Goal: Information Seeking & Learning: Find contact information

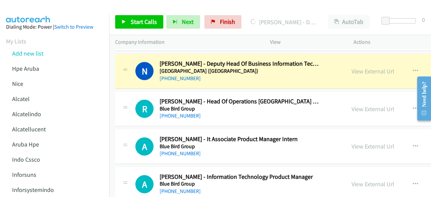
scroll to position [4052, 0]
click at [364, 105] on link "View External Url" at bounding box center [373, 109] width 43 height 8
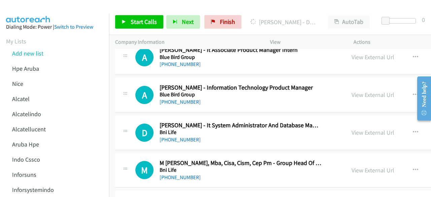
scroll to position [4141, 0]
click at [352, 91] on link "View External Url" at bounding box center [373, 95] width 43 height 8
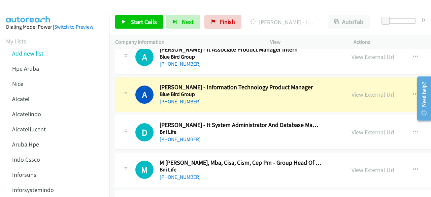
click at [151, 115] on div "D Callback Scheduled [PERSON_NAME] - It System Administrator And Database Manag…" at bounding box center [333, 132] width 437 height 35
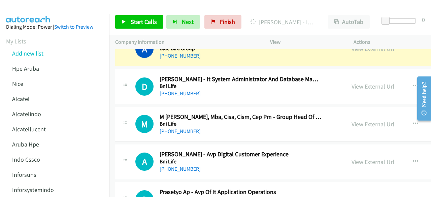
scroll to position [4187, 0]
click at [352, 120] on link "View External Url" at bounding box center [373, 124] width 43 height 8
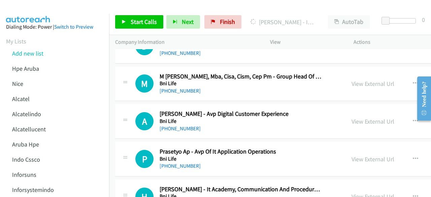
scroll to position [4227, 0]
click at [354, 117] on link "View External Url" at bounding box center [373, 121] width 43 height 8
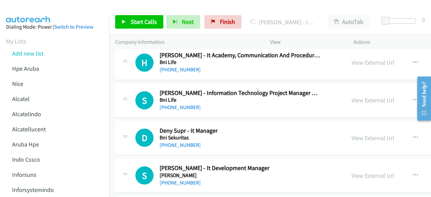
scroll to position [4362, 0]
click at [355, 96] on link "View External Url" at bounding box center [373, 100] width 43 height 8
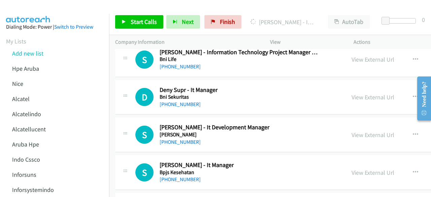
scroll to position [4404, 0]
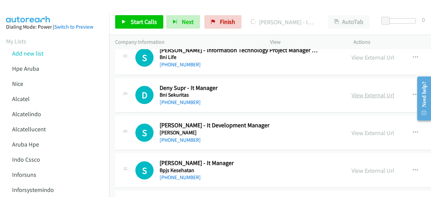
click at [358, 91] on link "View External Url" at bounding box center [373, 95] width 43 height 8
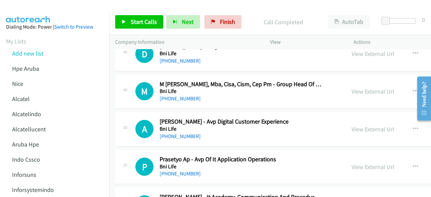
scroll to position [4215, 0]
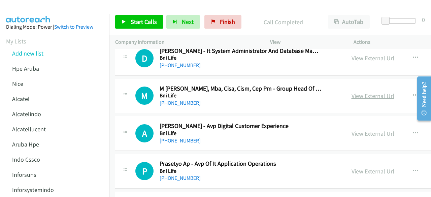
click at [354, 92] on link "View External Url" at bounding box center [373, 96] width 43 height 8
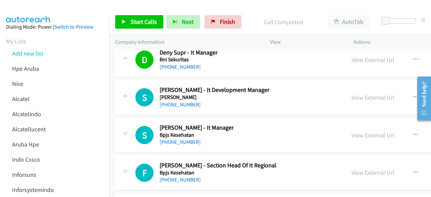
scroll to position [4451, 0]
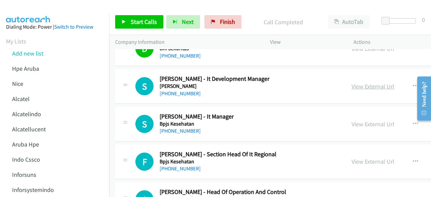
click at [353, 83] on link "View External Url" at bounding box center [373, 87] width 43 height 8
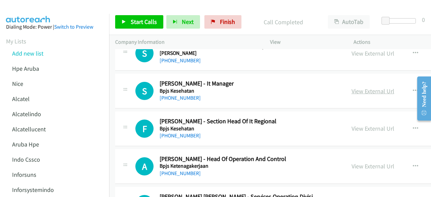
click at [352, 87] on link "View External Url" at bounding box center [373, 91] width 43 height 8
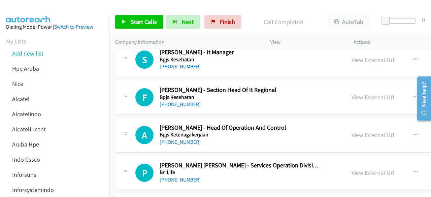
scroll to position [4517, 0]
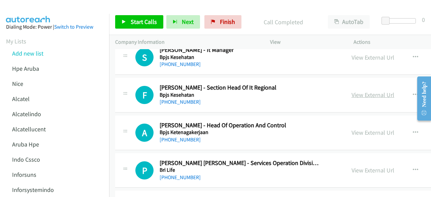
click at [360, 91] on link "View External Url" at bounding box center [373, 95] width 43 height 8
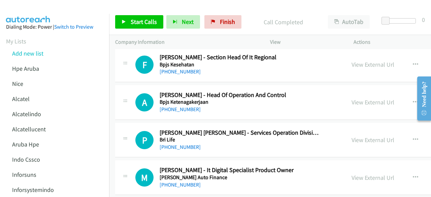
scroll to position [4548, 0]
click at [352, 98] on link "View External Url" at bounding box center [373, 102] width 43 height 8
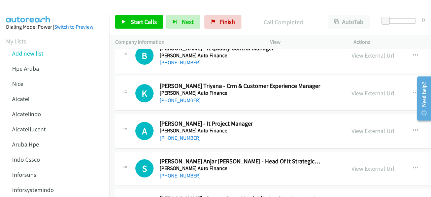
scroll to position [4746, 0]
click at [356, 89] on link "View External Url" at bounding box center [373, 93] width 43 height 8
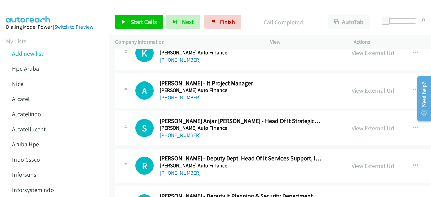
scroll to position [4786, 0]
click at [352, 86] on link "View External Url" at bounding box center [373, 90] width 43 height 8
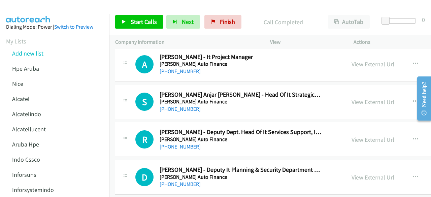
scroll to position [4813, 0]
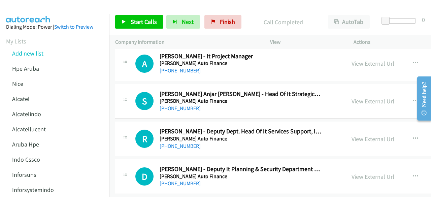
click at [352, 97] on link "View External Url" at bounding box center [373, 101] width 43 height 8
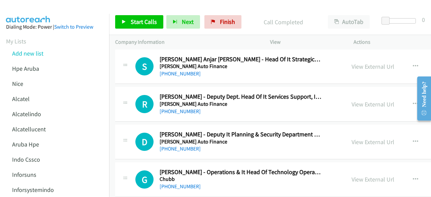
scroll to position [4848, 0]
click at [354, 100] on link "View External Url" at bounding box center [373, 104] width 43 height 8
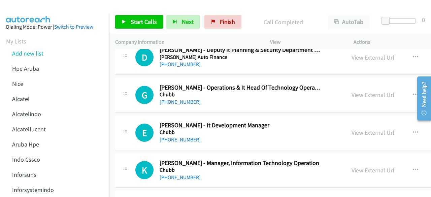
scroll to position [4934, 0]
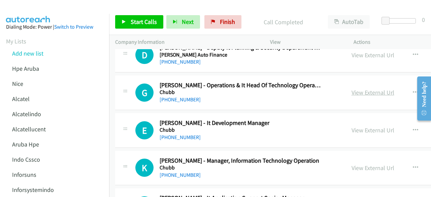
click at [352, 89] on link "View External Url" at bounding box center [373, 93] width 43 height 8
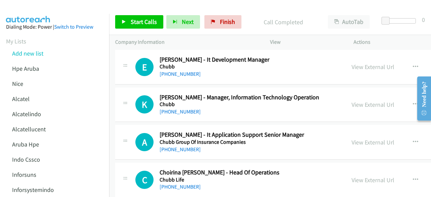
scroll to position [4998, 0]
click at [363, 100] on link "View External Url" at bounding box center [373, 104] width 43 height 8
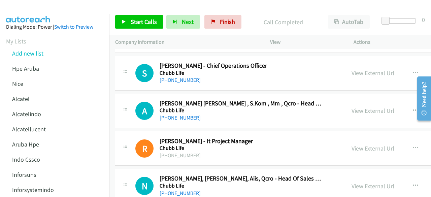
scroll to position [5148, 0]
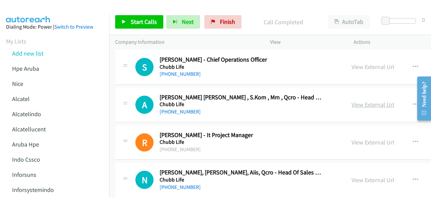
click at [360, 101] on link "View External Url" at bounding box center [373, 105] width 43 height 8
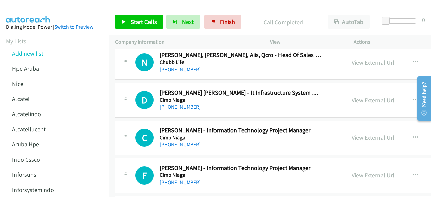
scroll to position [5267, 0]
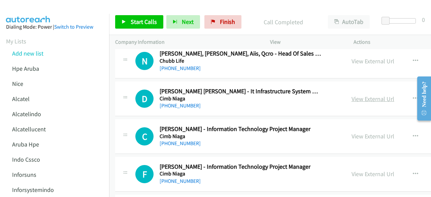
click at [365, 95] on link "View External Url" at bounding box center [373, 99] width 43 height 8
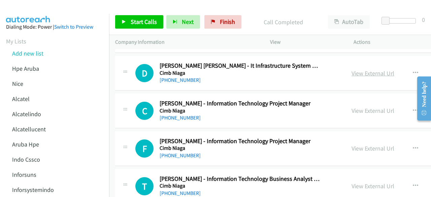
scroll to position [5294, 0]
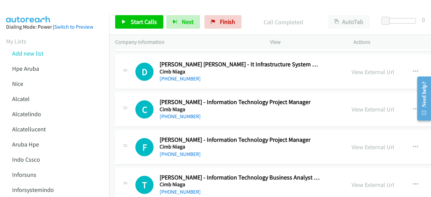
click at [362, 98] on div "View External Url View External Url Schedule/Manage Callback Start Calls Here R…" at bounding box center [406, 109] width 121 height 22
click at [363, 106] on link "View External Url" at bounding box center [373, 110] width 43 height 8
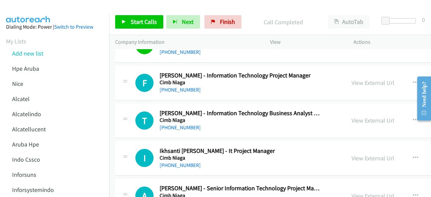
scroll to position [5358, 0]
click at [352, 79] on link "View External Url" at bounding box center [373, 83] width 43 height 8
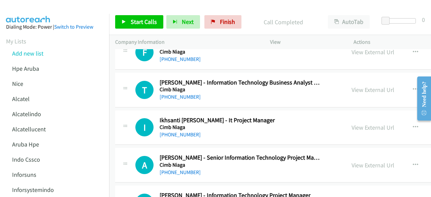
scroll to position [5427, 0]
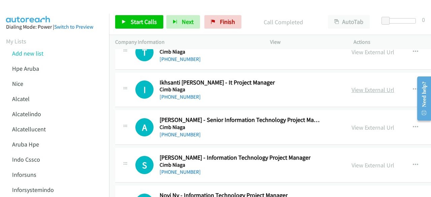
click at [359, 86] on link "View External Url" at bounding box center [373, 90] width 43 height 8
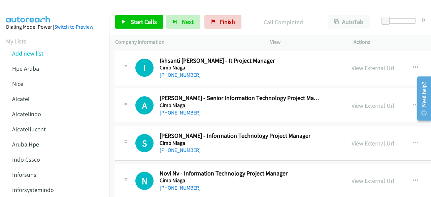
scroll to position [5451, 0]
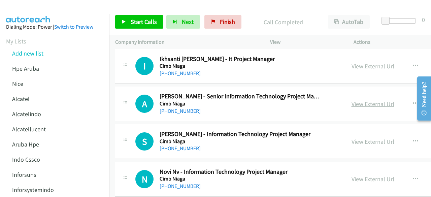
click at [368, 100] on link "View External Url" at bounding box center [373, 104] width 43 height 8
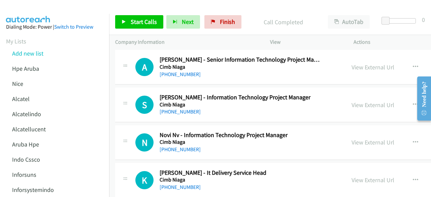
scroll to position [5496, 0]
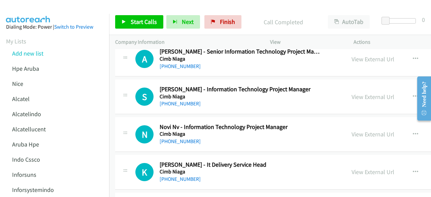
click at [361, 92] on div "View External Url" at bounding box center [373, 96] width 43 height 9
click at [361, 93] on link "View External Url" at bounding box center [373, 97] width 43 height 8
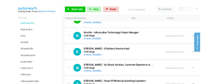
scroll to position [5547, 0]
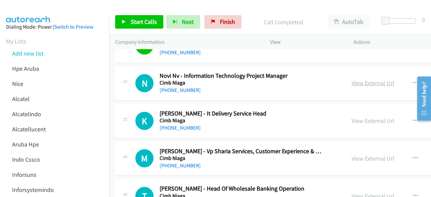
click at [360, 79] on link "View External Url" at bounding box center [373, 83] width 43 height 8
click at [366, 117] on link "View External Url" at bounding box center [373, 121] width 43 height 8
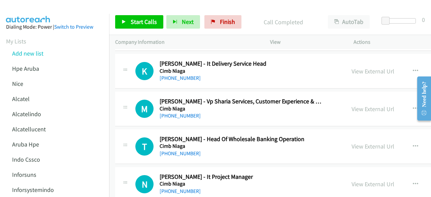
scroll to position [5598, 0]
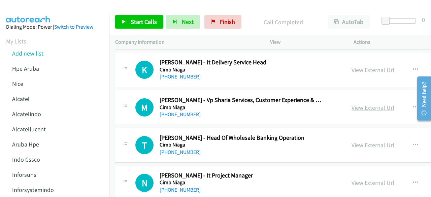
click at [352, 104] on link "View External Url" at bounding box center [373, 108] width 43 height 8
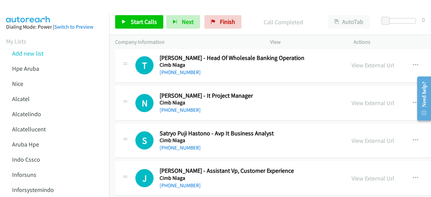
scroll to position [5678, 0]
click at [352, 99] on link "View External Url" at bounding box center [373, 103] width 43 height 8
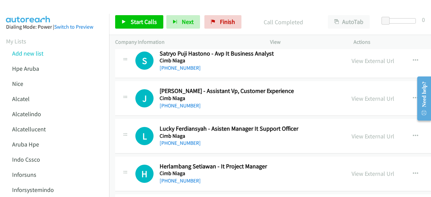
scroll to position [5758, 0]
click at [355, 94] on link "View External Url" at bounding box center [373, 98] width 43 height 8
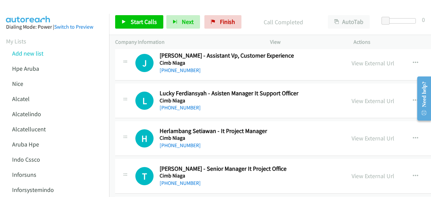
scroll to position [5795, 0]
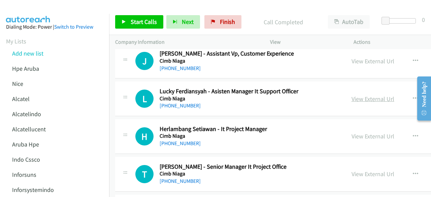
click at [352, 95] on link "View External Url" at bounding box center [373, 99] width 43 height 8
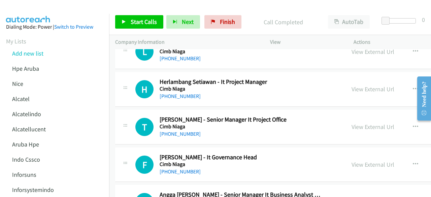
scroll to position [5844, 0]
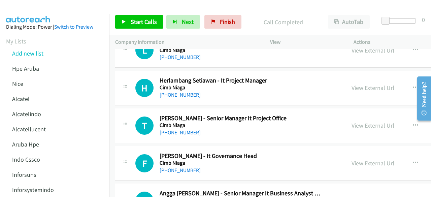
click at [354, 77] on div "View External Url View External Url Schedule/Manage Callback Start Calls Here R…" at bounding box center [406, 88] width 121 height 22
click at [356, 84] on link "View External Url" at bounding box center [373, 88] width 43 height 8
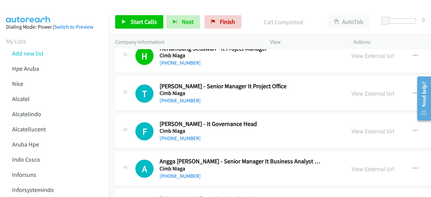
scroll to position [5876, 0]
click at [352, 89] on link "View External Url" at bounding box center [373, 93] width 43 height 8
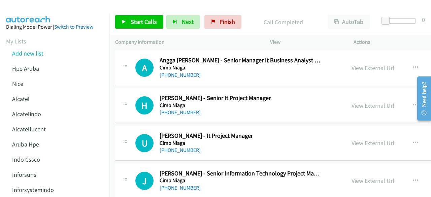
scroll to position [5982, 0]
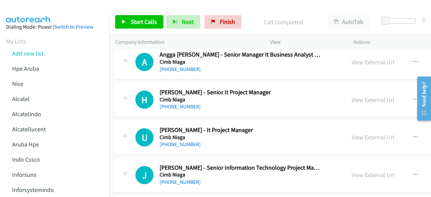
click at [352, 96] on link "View External Url" at bounding box center [373, 100] width 43 height 8
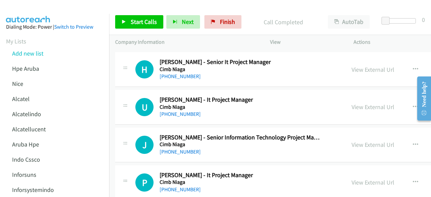
scroll to position [6013, 0]
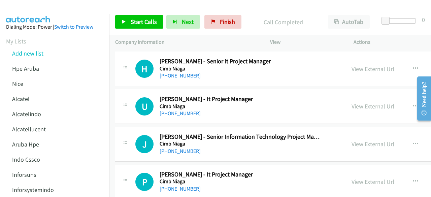
click at [363, 102] on link "View External Url" at bounding box center [373, 106] width 43 height 8
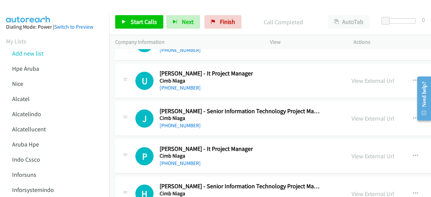
scroll to position [6045, 0]
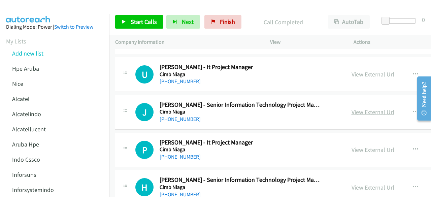
click at [356, 108] on link "View External Url" at bounding box center [373, 112] width 43 height 8
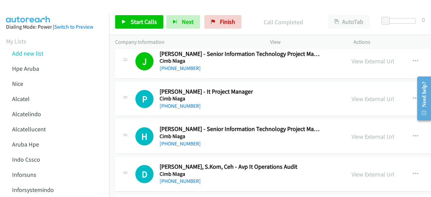
scroll to position [6097, 0]
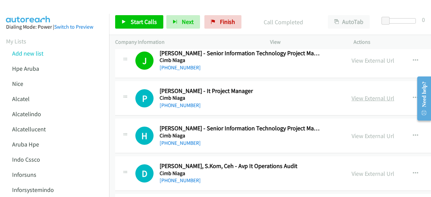
click at [352, 94] on link "View External Url" at bounding box center [373, 98] width 43 height 8
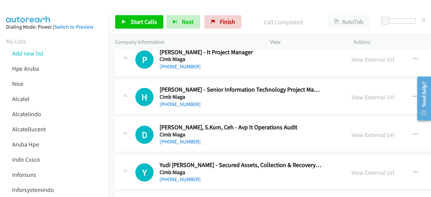
scroll to position [6136, 0]
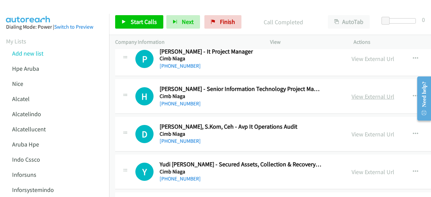
click at [352, 93] on link "View External Url" at bounding box center [373, 97] width 43 height 8
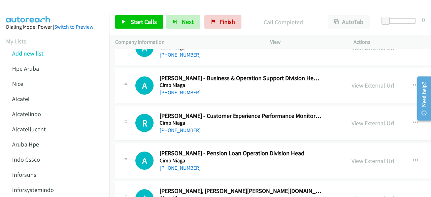
scroll to position [6299, 0]
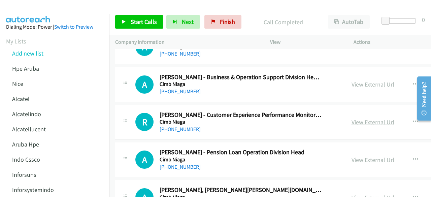
click at [356, 118] on link "View External Url" at bounding box center [373, 122] width 43 height 8
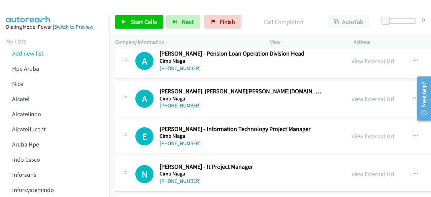
scroll to position [6399, 0]
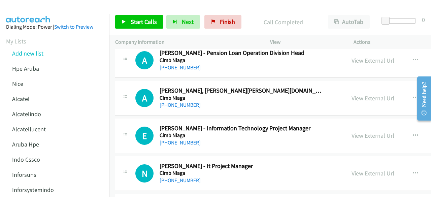
click at [353, 94] on link "View External Url" at bounding box center [373, 98] width 43 height 8
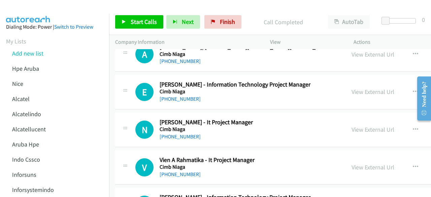
scroll to position [6443, 0]
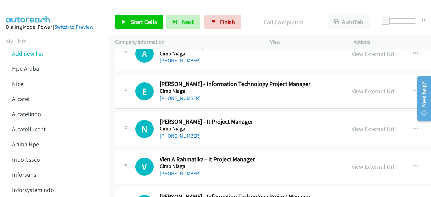
click at [368, 87] on link "View External Url" at bounding box center [373, 91] width 43 height 8
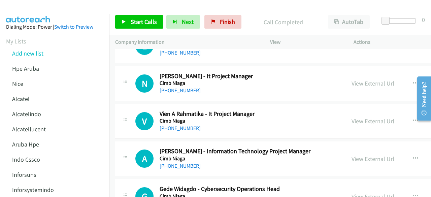
scroll to position [6489, 0]
click at [358, 79] on link "View External Url" at bounding box center [373, 83] width 43 height 8
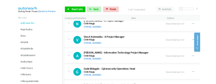
scroll to position [6517, 0]
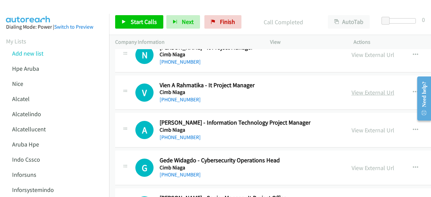
click at [352, 89] on link "View External Url" at bounding box center [373, 93] width 43 height 8
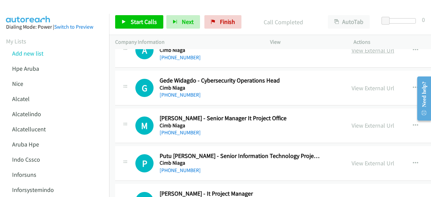
scroll to position [6600, 0]
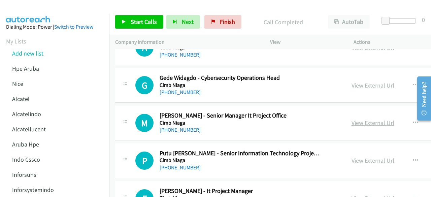
click at [359, 119] on link "View External Url" at bounding box center [373, 123] width 43 height 8
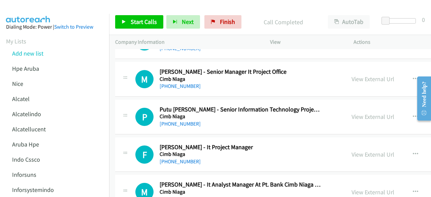
scroll to position [6644, 0]
click at [353, 113] on link "View External Url" at bounding box center [373, 117] width 43 height 8
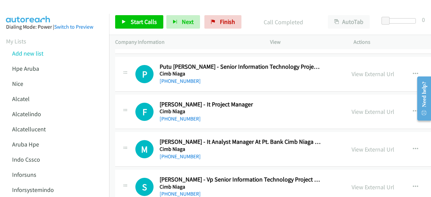
scroll to position [6696, 0]
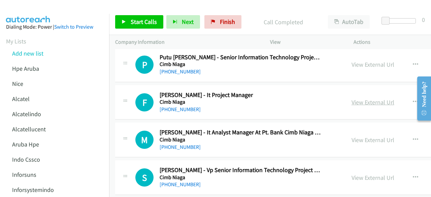
click at [355, 98] on link "View External Url" at bounding box center [373, 102] width 43 height 8
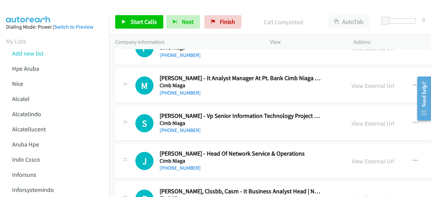
scroll to position [6751, 0]
click at [360, 119] on link "View External Url" at bounding box center [373, 123] width 43 height 8
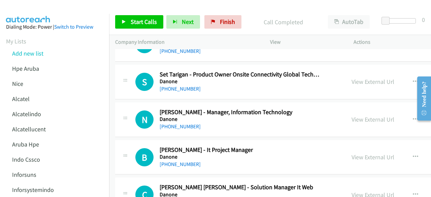
scroll to position [7086, 0]
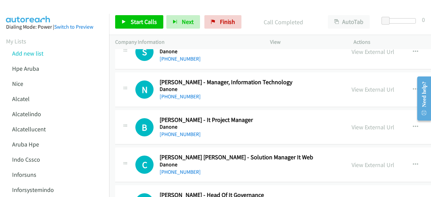
click at [354, 85] on div "View External Url" at bounding box center [373, 89] width 43 height 9
click at [356, 86] on link "View External Url" at bounding box center [373, 90] width 43 height 8
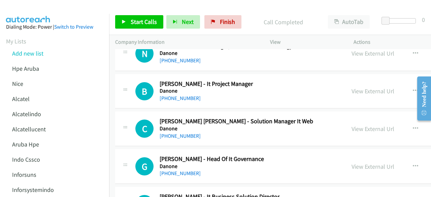
scroll to position [7124, 0]
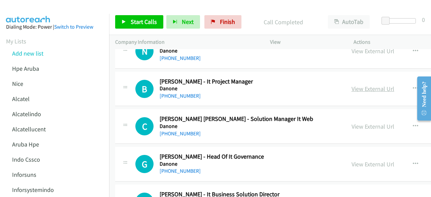
click at [360, 85] on link "View External Url" at bounding box center [373, 89] width 43 height 8
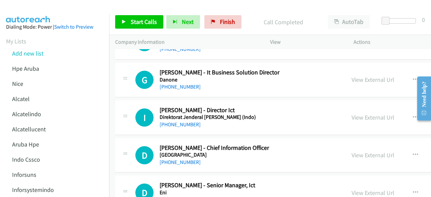
scroll to position [7251, 0]
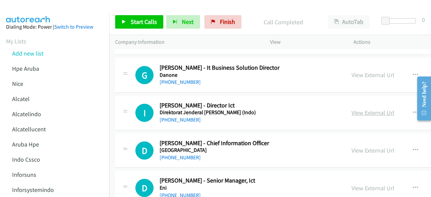
click at [379, 109] on link "View External Url" at bounding box center [373, 113] width 43 height 8
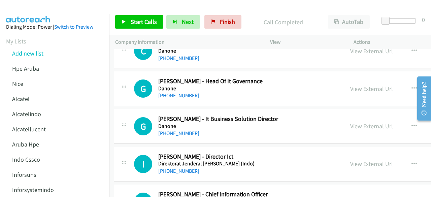
scroll to position [7170, 0]
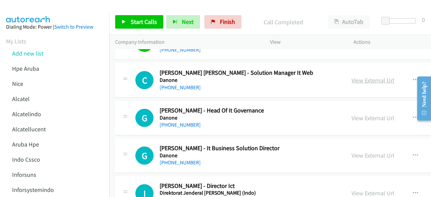
click at [352, 77] on link "View External Url" at bounding box center [373, 81] width 43 height 8
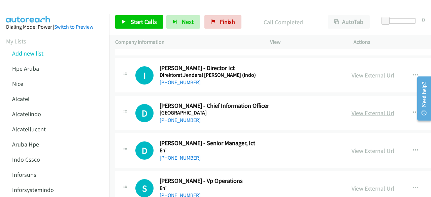
scroll to position [7290, 0]
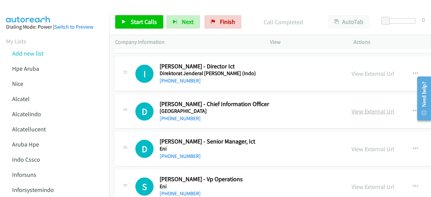
click at [375, 108] on link "View External Url" at bounding box center [373, 112] width 43 height 8
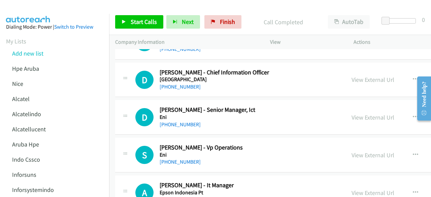
scroll to position [7322, 0]
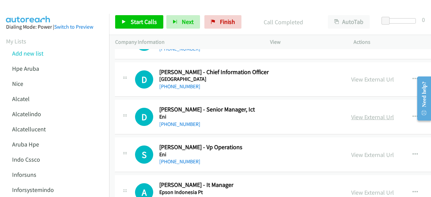
click at [376, 113] on link "View External Url" at bounding box center [373, 117] width 43 height 8
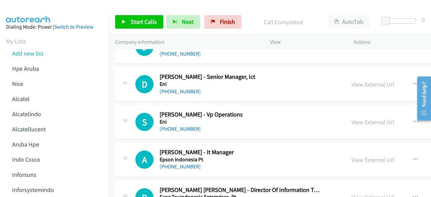
scroll to position [7355, 0]
click at [369, 118] on link "View External Url" at bounding box center [373, 122] width 43 height 8
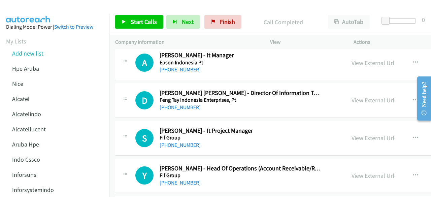
scroll to position [7452, 0]
click at [365, 96] on link "View External Url" at bounding box center [373, 100] width 43 height 8
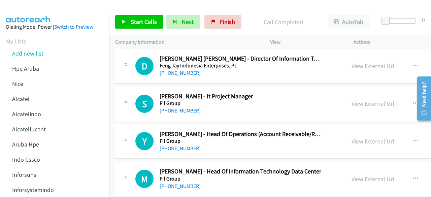
scroll to position [7486, 0]
click at [369, 99] on link "View External Url" at bounding box center [373, 103] width 43 height 8
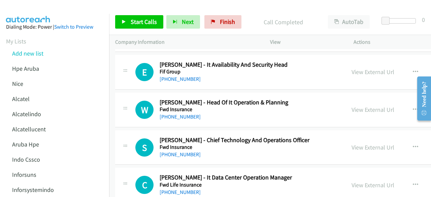
scroll to position [7670, 0]
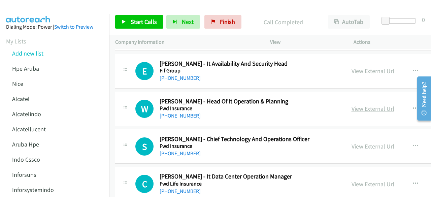
click at [365, 105] on link "View External Url" at bounding box center [373, 109] width 43 height 8
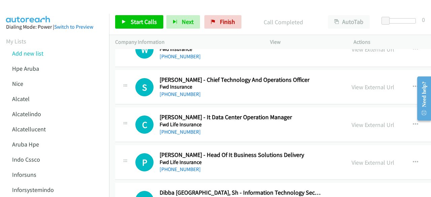
scroll to position [7724, 0]
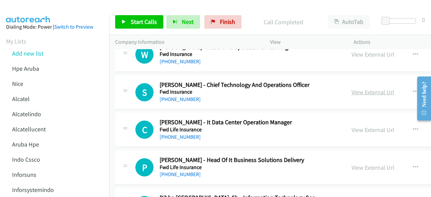
click at [371, 88] on link "View External Url" at bounding box center [373, 92] width 43 height 8
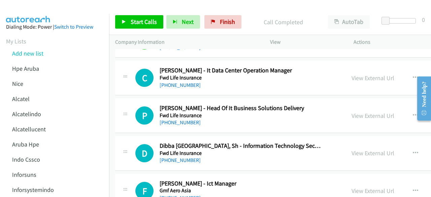
scroll to position [7787, 0]
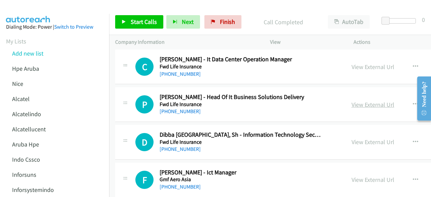
click at [352, 101] on link "View External Url" at bounding box center [373, 105] width 43 height 8
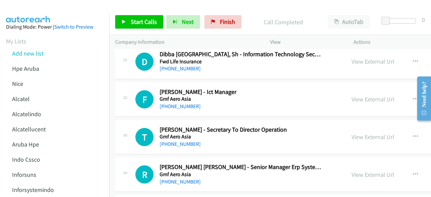
scroll to position [7872, 0]
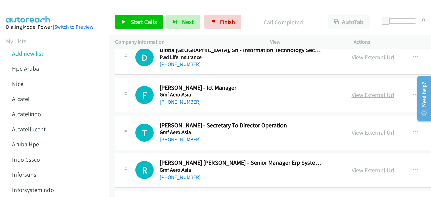
click at [353, 91] on link "View External Url" at bounding box center [373, 95] width 43 height 8
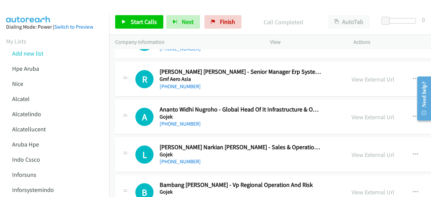
scroll to position [7982, 0]
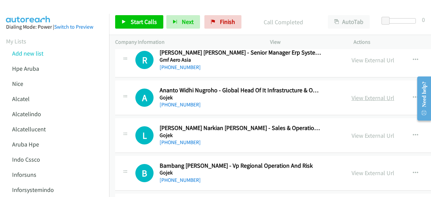
click at [358, 94] on link "View External Url" at bounding box center [373, 98] width 43 height 8
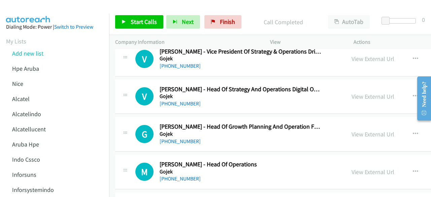
scroll to position [8135, 0]
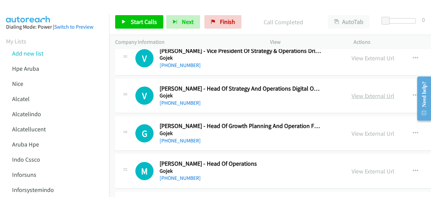
click at [352, 92] on link "View External Url" at bounding box center [373, 96] width 43 height 8
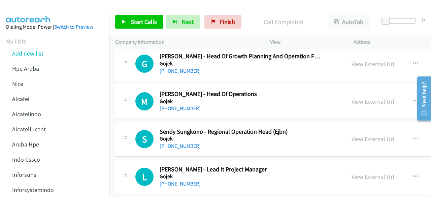
scroll to position [8212, 0]
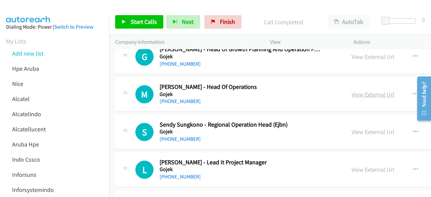
click at [356, 91] on link "View External Url" at bounding box center [373, 95] width 43 height 8
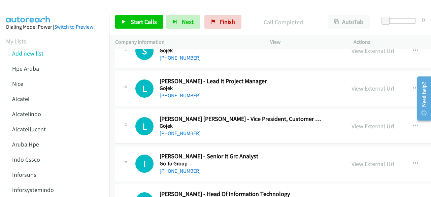
scroll to position [8293, 0]
click at [353, 122] on link "View External Url" at bounding box center [373, 126] width 43 height 8
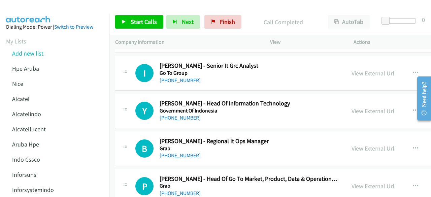
scroll to position [8384, 0]
click at [362, 107] on link "View External Url" at bounding box center [373, 111] width 43 height 8
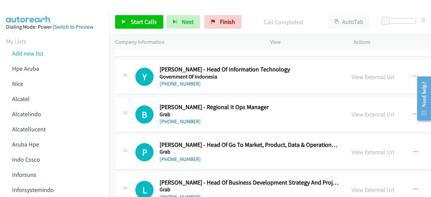
scroll to position [8419, 0]
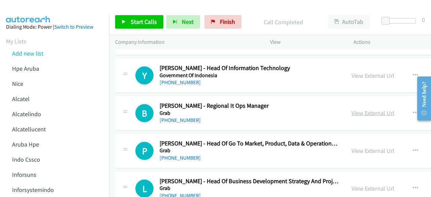
click at [357, 109] on link "View External Url" at bounding box center [373, 113] width 43 height 8
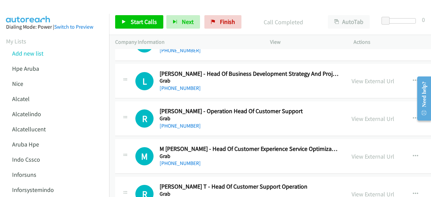
scroll to position [8527, 0]
click at [381, 115] on link "View External Url" at bounding box center [373, 119] width 43 height 8
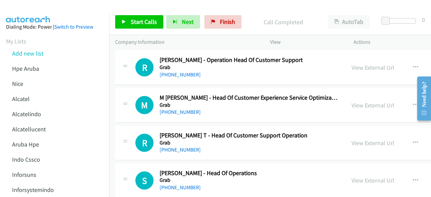
scroll to position [8579, 0]
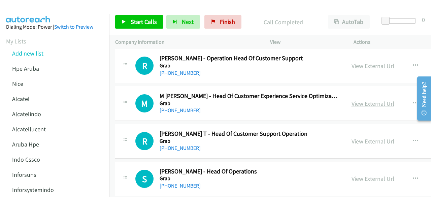
click at [361, 100] on link "View External Url" at bounding box center [373, 104] width 43 height 8
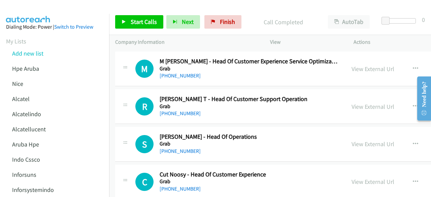
scroll to position [8615, 0]
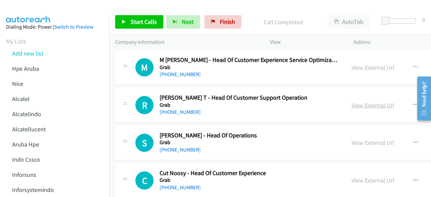
click at [354, 101] on link "View External Url" at bounding box center [373, 105] width 43 height 8
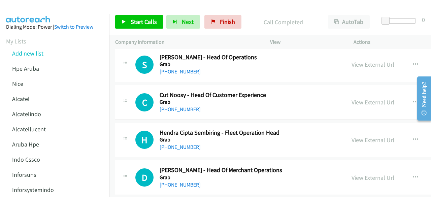
scroll to position [8694, 0]
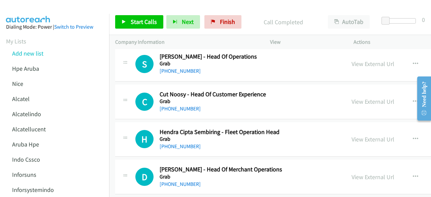
click at [355, 98] on link "View External Url" at bounding box center [373, 102] width 43 height 8
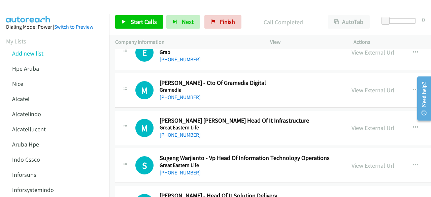
scroll to position [8896, 0]
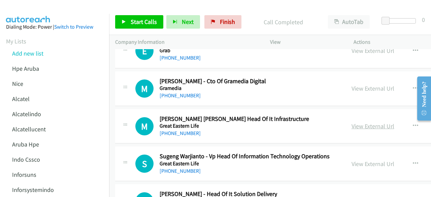
click at [359, 122] on link "View External Url" at bounding box center [373, 126] width 43 height 8
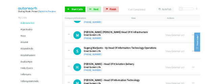
scroll to position [8949, 0]
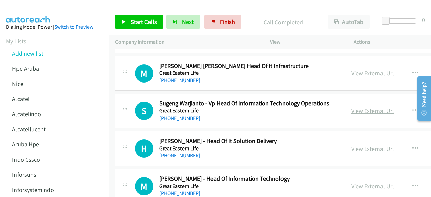
click at [359, 107] on link "View External Url" at bounding box center [373, 111] width 43 height 8
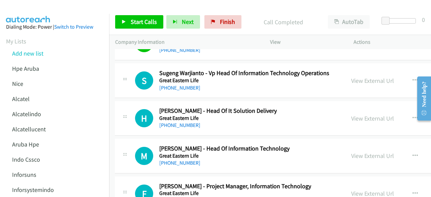
scroll to position [8983, 0]
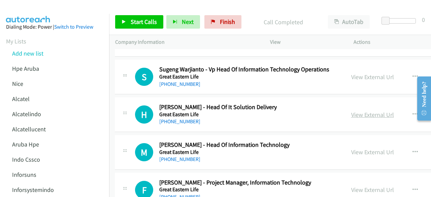
click at [360, 111] on link "View External Url" at bounding box center [373, 115] width 43 height 8
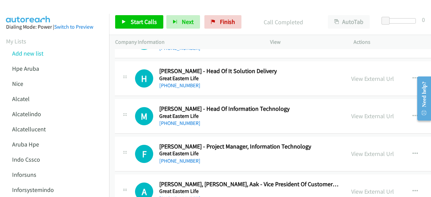
scroll to position [9019, 0]
click at [355, 112] on link "View External Url" at bounding box center [373, 116] width 43 height 8
click at [253, 45] on p "Company Information" at bounding box center [186, 42] width 143 height 8
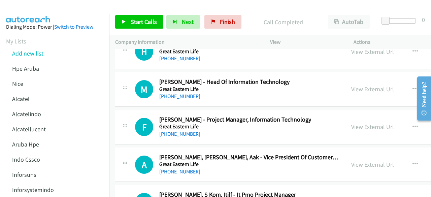
scroll to position [9046, 0]
click at [366, 123] on link "View External Url" at bounding box center [373, 127] width 43 height 8
click at [243, 78] on h2 "[PERSON_NAME] - Head Of Information Technology" at bounding box center [224, 82] width 130 height 8
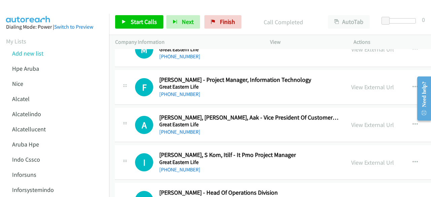
scroll to position [9087, 0]
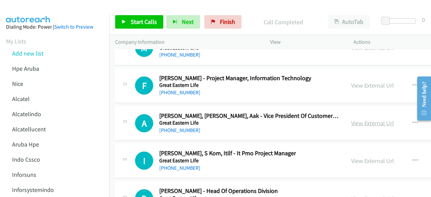
click at [360, 119] on link "View External Url" at bounding box center [373, 123] width 43 height 8
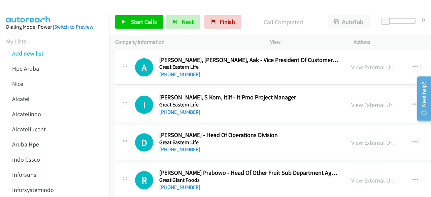
scroll to position [9144, 0]
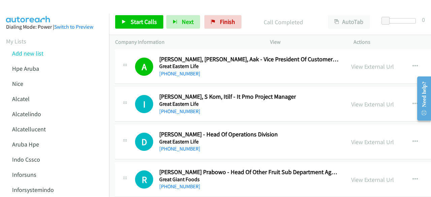
click at [346, 93] on div "View External Url View External Url Schedule/Manage Callback Start Calls Here R…" at bounding box center [406, 104] width 121 height 22
click at [352, 100] on link "View External Url" at bounding box center [373, 104] width 43 height 8
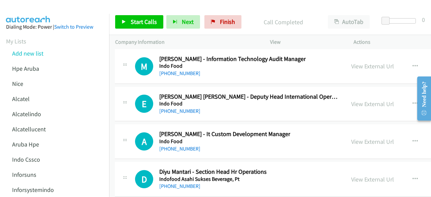
scroll to position [9333, 0]
click at [355, 100] on link "View External Url" at bounding box center [373, 104] width 43 height 8
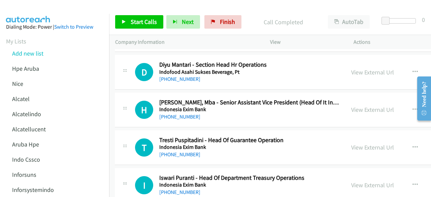
scroll to position [9440, 0]
click at [353, 106] on link "View External Url" at bounding box center [373, 110] width 43 height 8
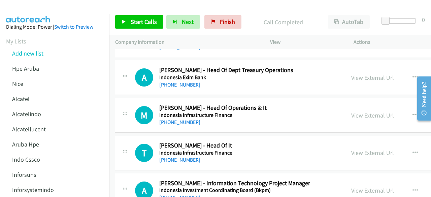
scroll to position [9586, 0]
click at [371, 111] on link "View External Url" at bounding box center [373, 115] width 43 height 8
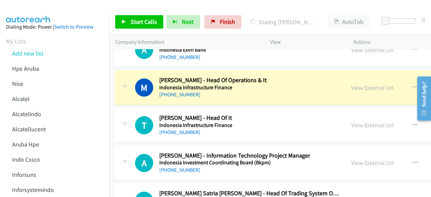
scroll to position [9614, 0]
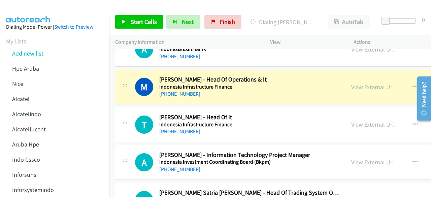
click at [357, 121] on link "View External Url" at bounding box center [373, 125] width 43 height 8
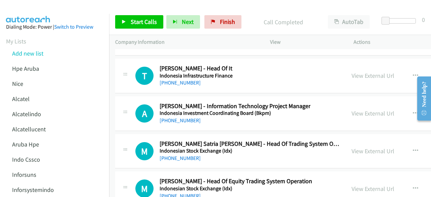
scroll to position [9663, 0]
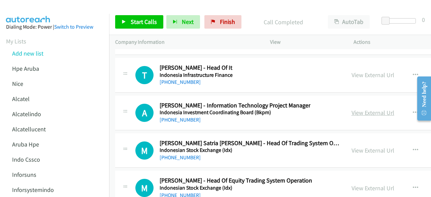
click at [357, 109] on link "View External Url" at bounding box center [373, 113] width 43 height 8
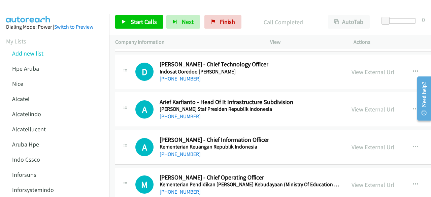
scroll to position [9864, 0]
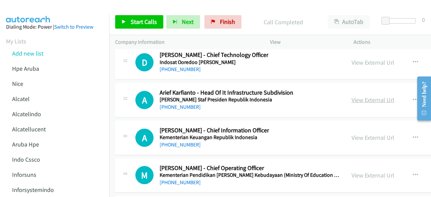
click at [355, 96] on link "View External Url" at bounding box center [373, 100] width 43 height 8
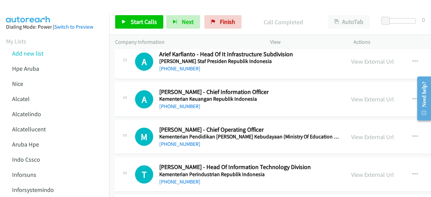
scroll to position [9903, 0]
click at [352, 95] on link "View External Url" at bounding box center [373, 99] width 43 height 8
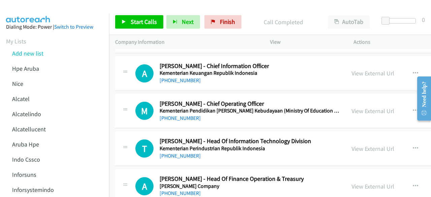
scroll to position [9930, 0]
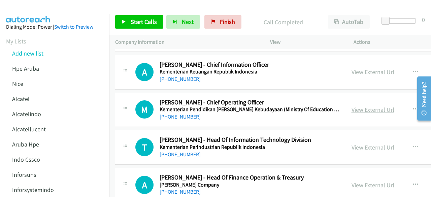
click at [352, 106] on link "View External Url" at bounding box center [373, 110] width 43 height 8
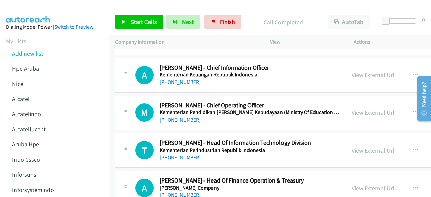
scroll to position [9927, 0]
click at [358, 109] on link "View External Url" at bounding box center [373, 113] width 43 height 8
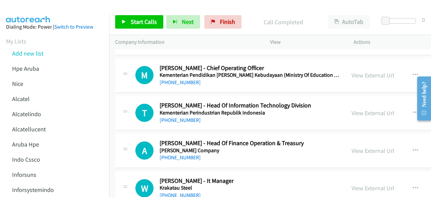
scroll to position [9965, 0]
click at [370, 109] on link "View External Url" at bounding box center [373, 113] width 43 height 8
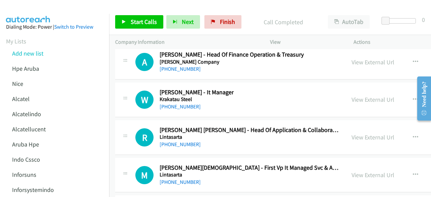
scroll to position [10054, 0]
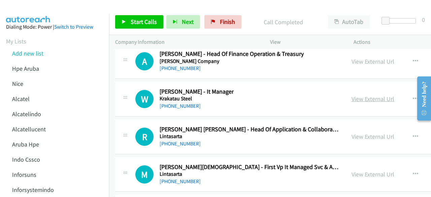
click at [362, 95] on link "View External Url" at bounding box center [373, 99] width 43 height 8
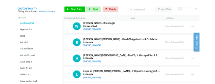
scroll to position [10094, 0]
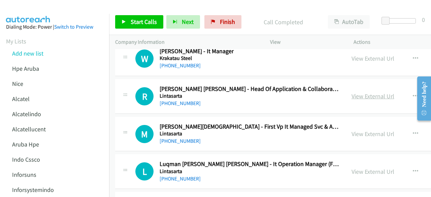
click at [352, 92] on link "View External Url" at bounding box center [373, 96] width 43 height 8
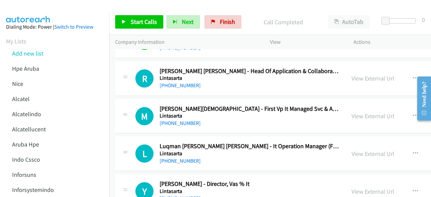
scroll to position [10117, 0]
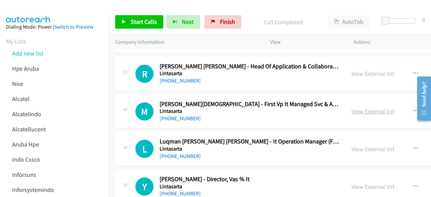
click at [362, 108] on link "View External Url" at bounding box center [373, 112] width 43 height 8
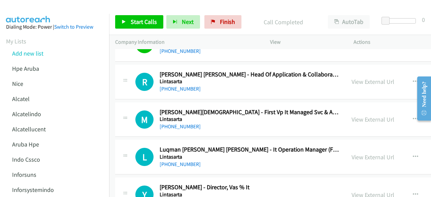
scroll to position [10160, 0]
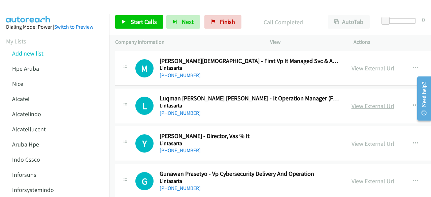
click at [352, 102] on link "View External Url" at bounding box center [373, 106] width 43 height 8
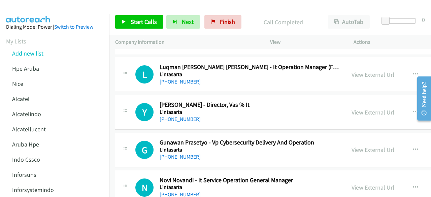
scroll to position [10192, 0]
click at [359, 108] on link "View External Url" at bounding box center [373, 112] width 43 height 8
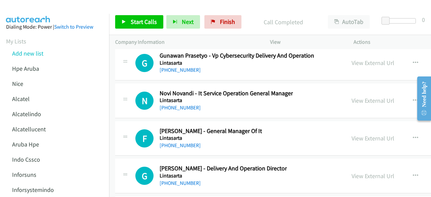
scroll to position [10279, 0]
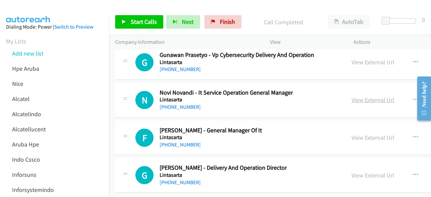
click at [364, 96] on link "View External Url" at bounding box center [373, 100] width 43 height 8
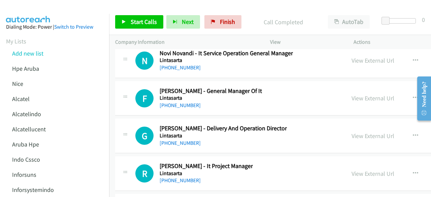
scroll to position [10319, 0]
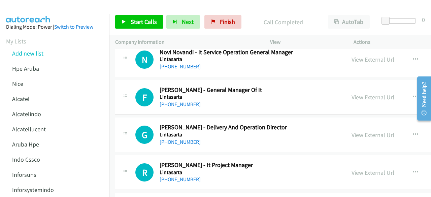
click at [352, 93] on link "View External Url" at bounding box center [373, 97] width 43 height 8
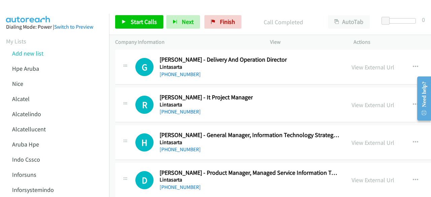
scroll to position [10388, 0]
click at [352, 101] on link "View External Url" at bounding box center [373, 105] width 43 height 8
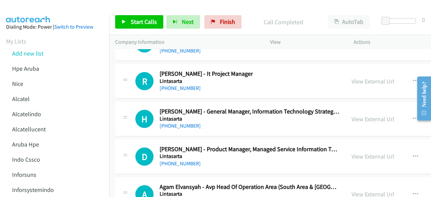
scroll to position [10409, 0]
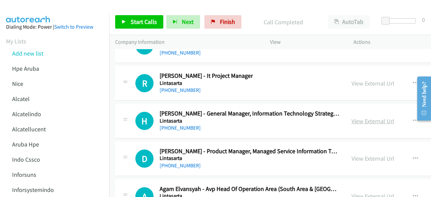
click at [361, 117] on link "View External Url" at bounding box center [373, 121] width 43 height 8
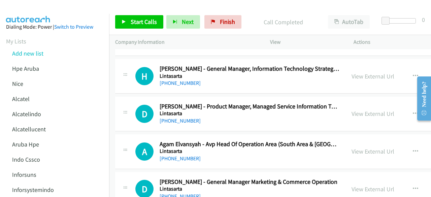
scroll to position [10454, 0]
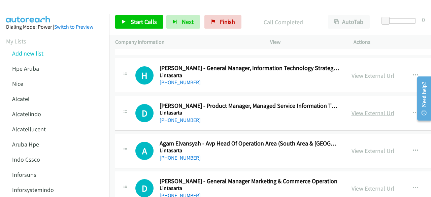
click at [359, 109] on link "View External Url" at bounding box center [373, 113] width 43 height 8
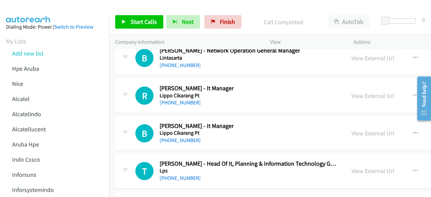
scroll to position [10623, 0]
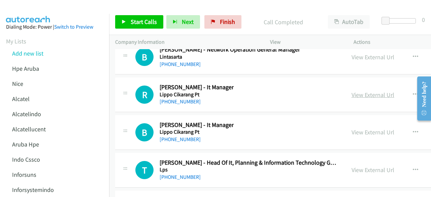
click at [368, 91] on link "View External Url" at bounding box center [373, 95] width 43 height 8
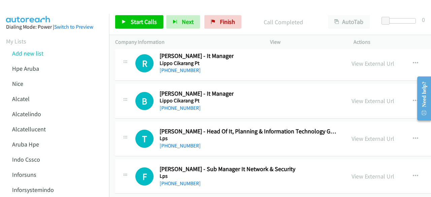
scroll to position [10655, 0]
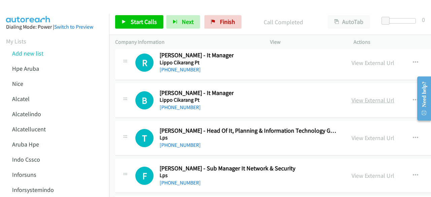
click at [352, 96] on link "View External Url" at bounding box center [373, 100] width 43 height 8
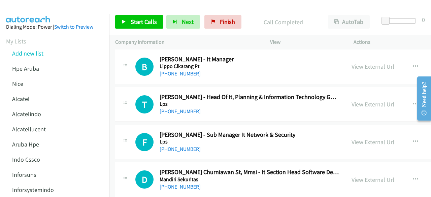
scroll to position [10690, 0]
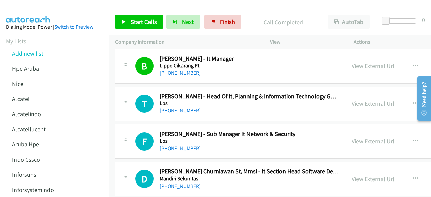
click at [358, 100] on link "View External Url" at bounding box center [373, 104] width 43 height 8
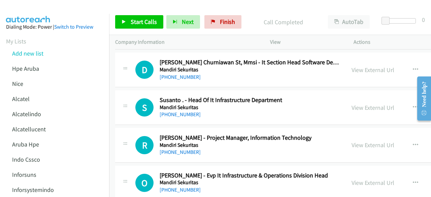
scroll to position [10800, 0]
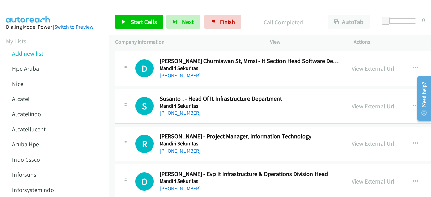
click at [352, 102] on link "View External Url" at bounding box center [373, 106] width 43 height 8
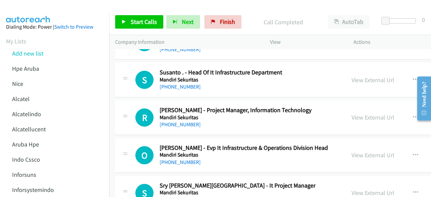
click at [354, 113] on div "View External Url" at bounding box center [373, 117] width 43 height 9
click at [355, 114] on link "View External Url" at bounding box center [373, 118] width 43 height 8
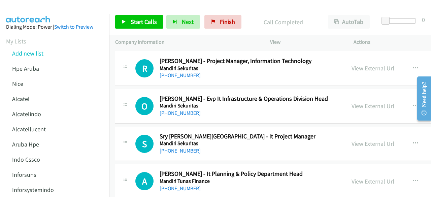
scroll to position [10879, 0]
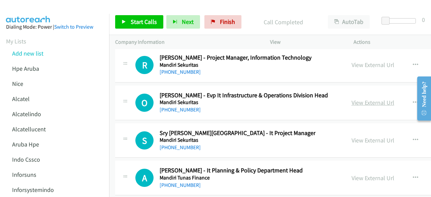
click at [353, 99] on link "View External Url" at bounding box center [373, 103] width 43 height 8
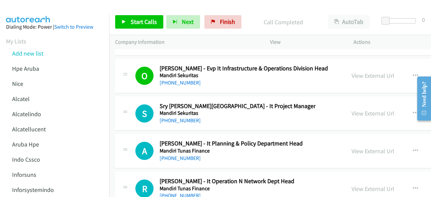
scroll to position [10912, 0]
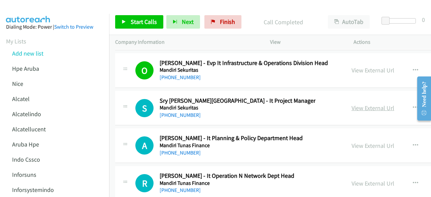
click at [358, 104] on link "View External Url" at bounding box center [373, 108] width 43 height 8
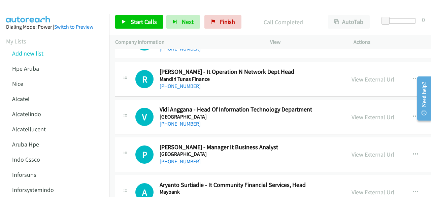
scroll to position [11016, 0]
click at [357, 112] on div "View External Url" at bounding box center [373, 116] width 43 height 9
click at [358, 113] on link "View External Url" at bounding box center [373, 117] width 43 height 8
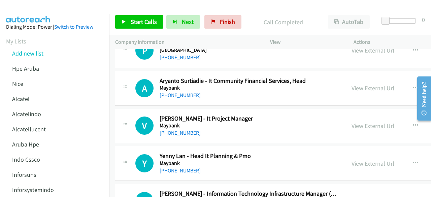
scroll to position [11121, 0]
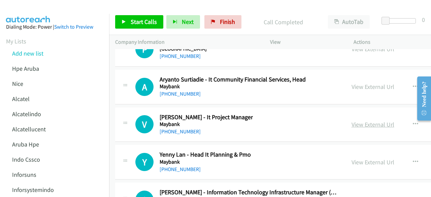
click at [373, 121] on link "View External Url" at bounding box center [373, 125] width 43 height 8
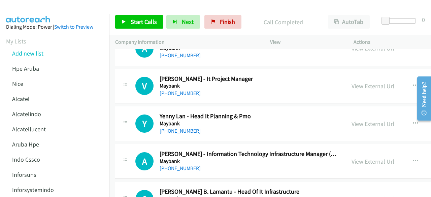
scroll to position [11168, 0]
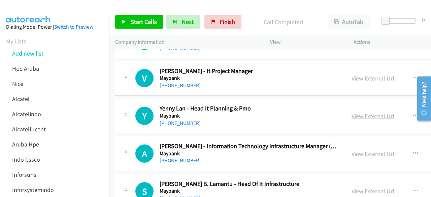
click at [358, 112] on link "View External Url" at bounding box center [373, 116] width 43 height 8
click at [361, 143] on div "View External Url View External Url Schedule/Manage Callback Start Calls Here R…" at bounding box center [406, 154] width 121 height 22
click at [361, 150] on link "View External Url" at bounding box center [373, 154] width 43 height 8
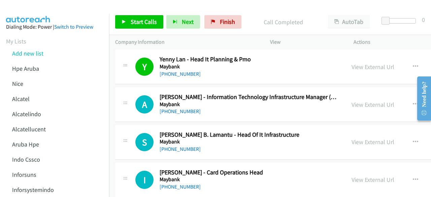
scroll to position [11218, 0]
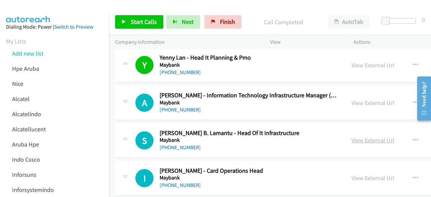
click at [352, 137] on link "View External Url" at bounding box center [373, 141] width 43 height 8
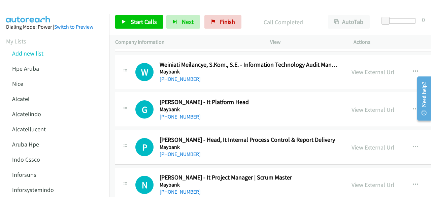
scroll to position [11363, 0]
click at [352, 106] on link "View External Url" at bounding box center [373, 110] width 43 height 8
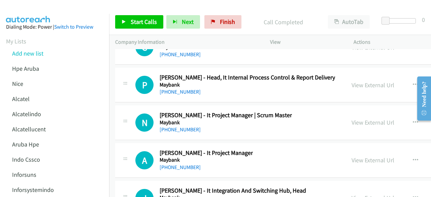
scroll to position [11425, 0]
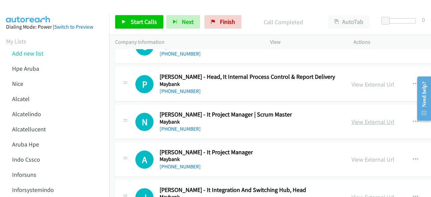
click at [357, 118] on link "View External Url" at bounding box center [373, 122] width 43 height 8
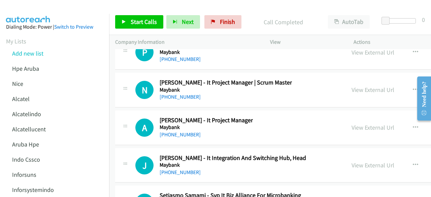
scroll to position [11458, 0]
click at [346, 116] on div "View External Url View External Url Schedule/Manage Callback Start Calls Here R…" at bounding box center [406, 127] width 121 height 22
click at [353, 123] on link "View External Url" at bounding box center [373, 127] width 43 height 8
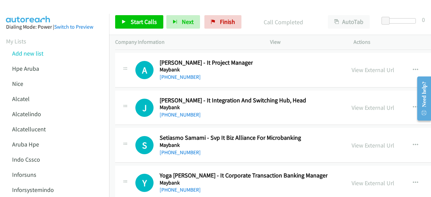
scroll to position [11515, 0]
click at [357, 104] on link "View External Url" at bounding box center [373, 108] width 43 height 8
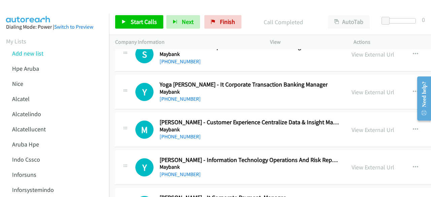
scroll to position [11608, 0]
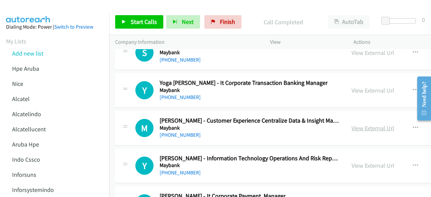
click at [360, 124] on link "View External Url" at bounding box center [373, 128] width 43 height 8
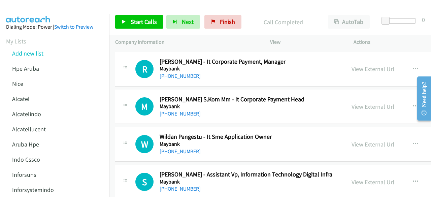
scroll to position [11811, 0]
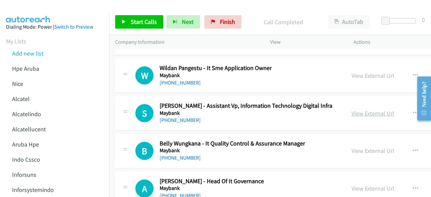
click at [352, 110] on link "View External Url" at bounding box center [373, 114] width 43 height 8
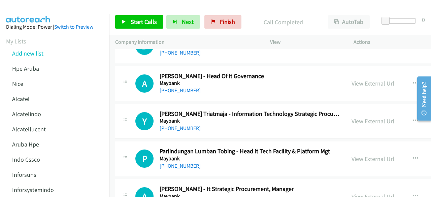
scroll to position [11917, 0]
click at [352, 117] on link "View External Url" at bounding box center [373, 121] width 43 height 8
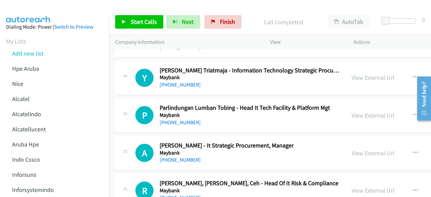
scroll to position [11960, 0]
click at [352, 111] on link "View External Url" at bounding box center [373, 115] width 43 height 8
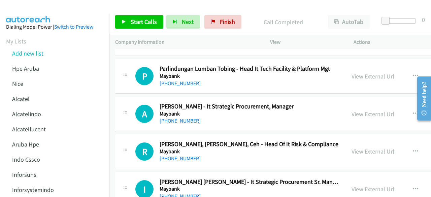
scroll to position [11999, 0]
click at [354, 110] on link "View External Url" at bounding box center [373, 114] width 43 height 8
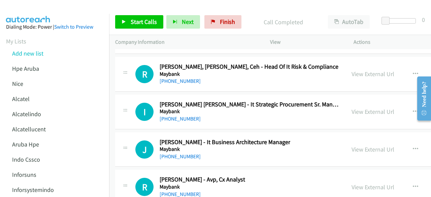
scroll to position [12083, 0]
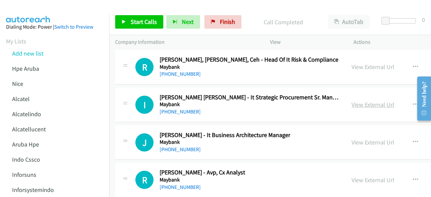
click at [358, 101] on link "View External Url" at bounding box center [373, 105] width 43 height 8
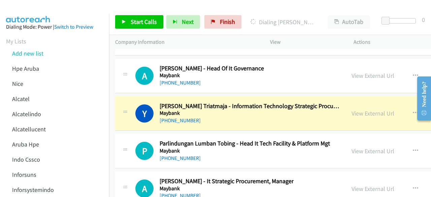
scroll to position [11915, 0]
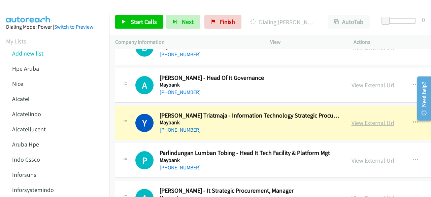
click at [352, 119] on link "View External Url" at bounding box center [373, 123] width 43 height 8
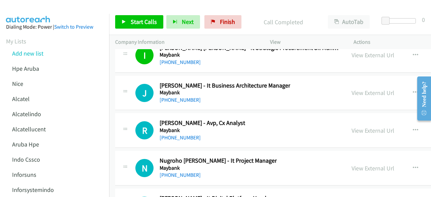
scroll to position [12134, 0]
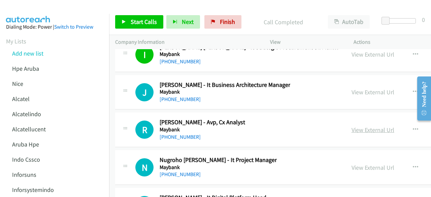
click at [352, 126] on link "View External Url" at bounding box center [373, 130] width 43 height 8
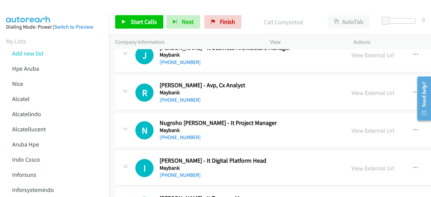
scroll to position [12174, 0]
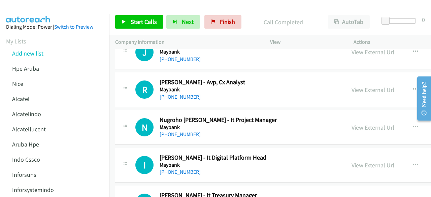
click at [352, 124] on link "View External Url" at bounding box center [373, 128] width 43 height 8
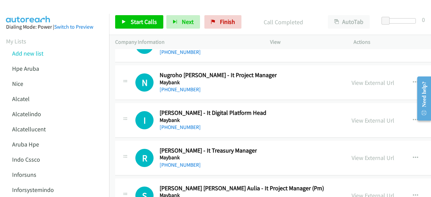
scroll to position [12220, 0]
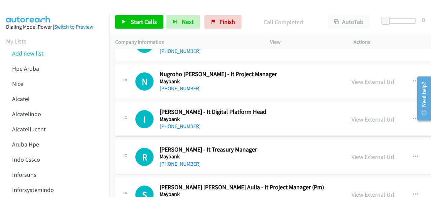
click at [352, 116] on link "View External Url" at bounding box center [373, 120] width 43 height 8
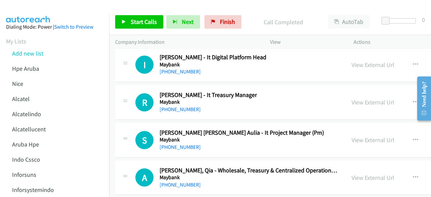
scroll to position [12279, 0]
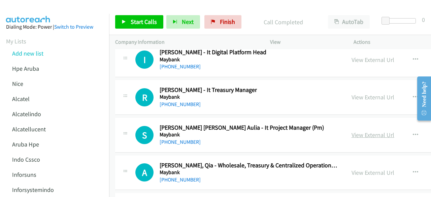
click at [352, 131] on link "View External Url" at bounding box center [373, 135] width 43 height 8
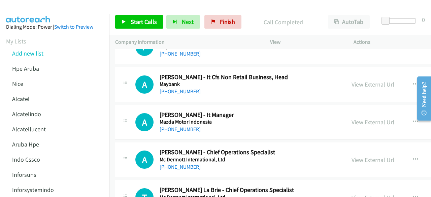
scroll to position [12518, 0]
click at [352, 118] on link "View External Url" at bounding box center [373, 122] width 43 height 8
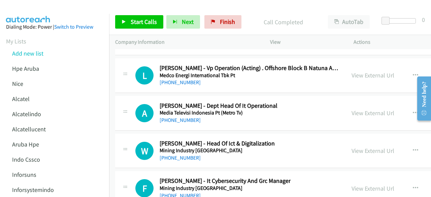
scroll to position [12678, 0]
click at [367, 109] on link "View External Url" at bounding box center [373, 113] width 43 height 8
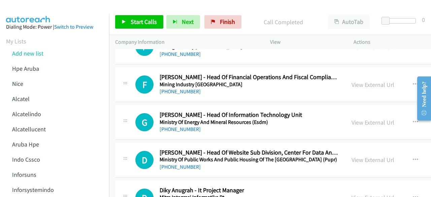
scroll to position [12822, 0]
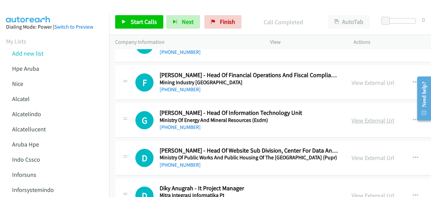
click at [366, 117] on link "View External Url" at bounding box center [373, 121] width 43 height 8
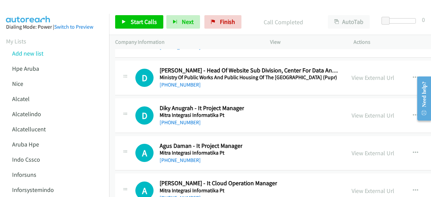
scroll to position [12905, 0]
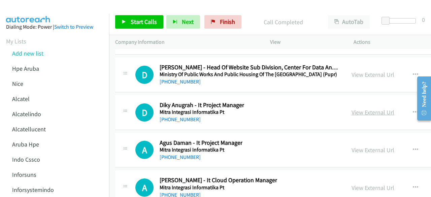
click at [363, 109] on link "View External Url" at bounding box center [373, 113] width 43 height 8
click at [370, 146] on link "View External Url" at bounding box center [373, 150] width 43 height 8
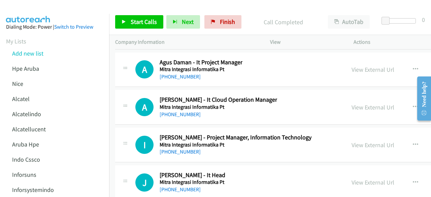
scroll to position [12986, 0]
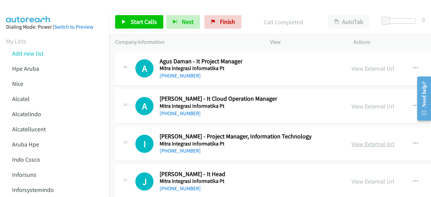
click at [352, 140] on link "View External Url" at bounding box center [373, 144] width 43 height 8
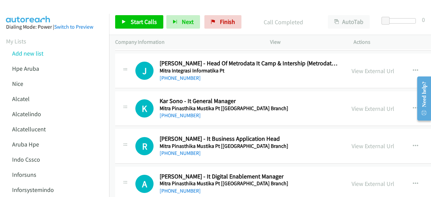
scroll to position [13210, 0]
click at [361, 105] on link "View External Url" at bounding box center [373, 109] width 43 height 8
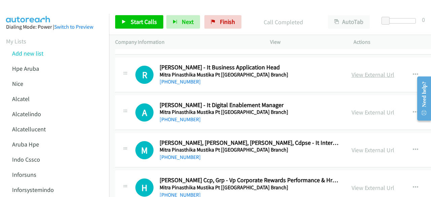
scroll to position [13282, 0]
click at [352, 108] on link "View External Url" at bounding box center [373, 112] width 43 height 8
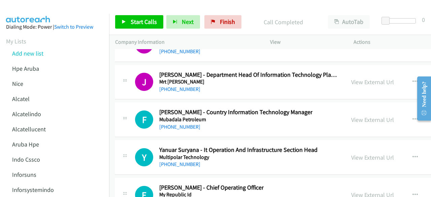
scroll to position [13579, 0]
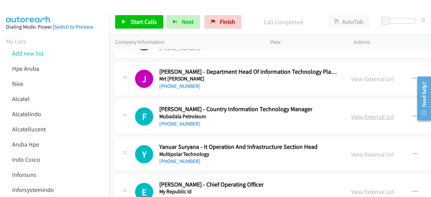
click at [352, 113] on link "View External Url" at bounding box center [373, 117] width 43 height 8
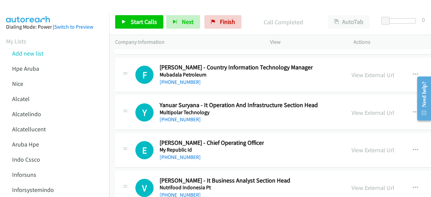
scroll to position [13623, 0]
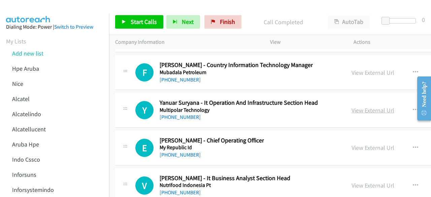
click at [352, 107] on link "View External Url" at bounding box center [373, 111] width 43 height 8
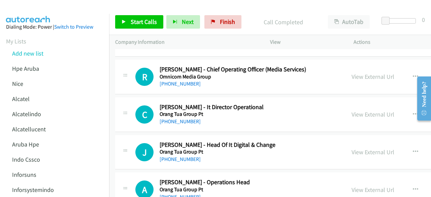
scroll to position [13883, 0]
click at [352, 110] on link "View External Url" at bounding box center [373, 114] width 43 height 8
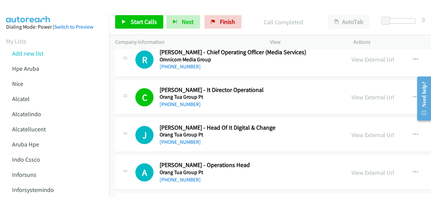
scroll to position [13902, 0]
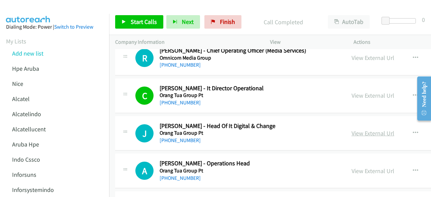
click at [352, 129] on link "View External Url" at bounding box center [373, 133] width 43 height 8
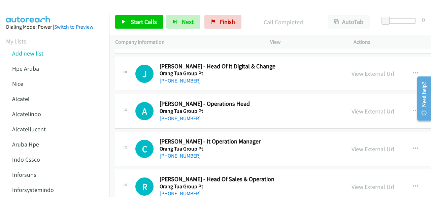
scroll to position [13964, 0]
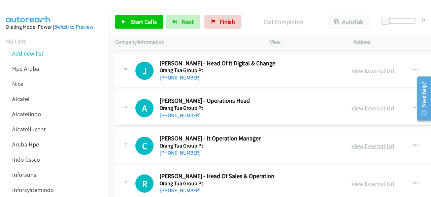
click at [354, 142] on link "View External Url" at bounding box center [373, 146] width 43 height 8
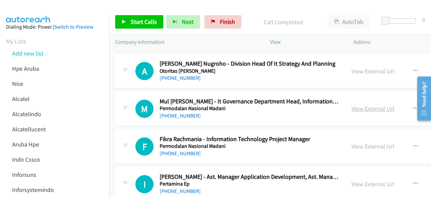
scroll to position [14266, 0]
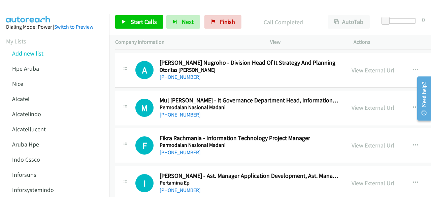
click at [352, 142] on link "View External Url" at bounding box center [373, 146] width 43 height 8
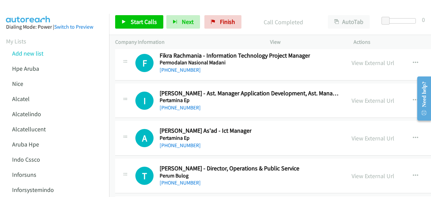
scroll to position [14352, 0]
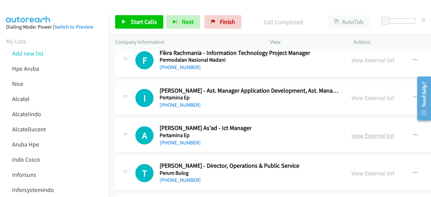
click at [363, 132] on link "View External Url" at bounding box center [373, 136] width 43 height 8
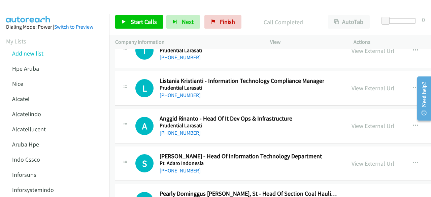
scroll to position [14702, 0]
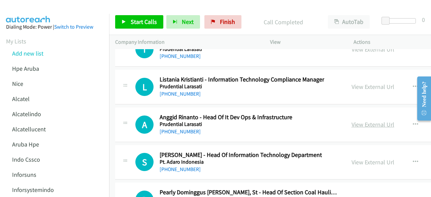
click at [359, 121] on link "View External Url" at bounding box center [373, 125] width 43 height 8
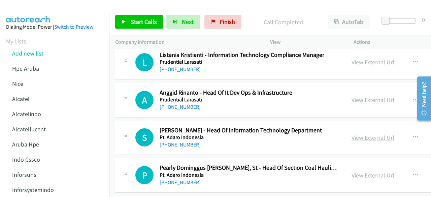
click at [352, 134] on link "View External Url" at bounding box center [373, 138] width 43 height 8
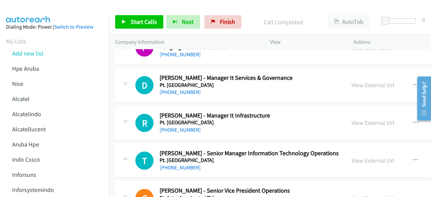
scroll to position [15081, 0]
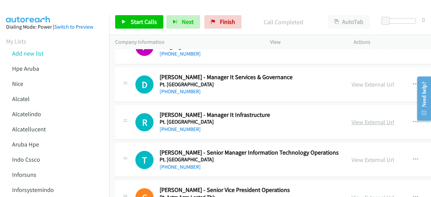
click at [366, 118] on link "View External Url" at bounding box center [373, 122] width 43 height 8
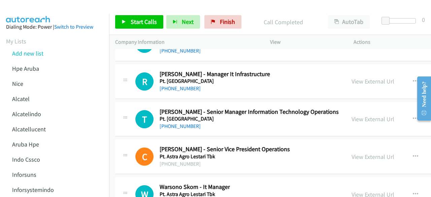
scroll to position [15122, 0]
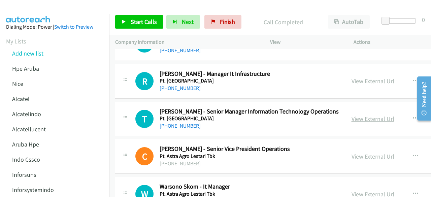
click at [355, 115] on link "View External Url" at bounding box center [373, 119] width 43 height 8
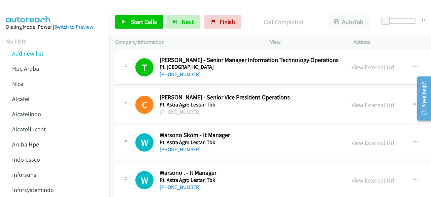
scroll to position [15180, 0]
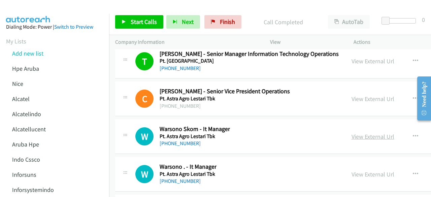
click at [353, 133] on link "View External Url" at bounding box center [373, 137] width 43 height 8
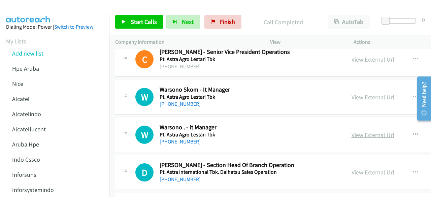
scroll to position [15219, 0]
click at [360, 131] on link "View External Url" at bounding box center [373, 135] width 43 height 8
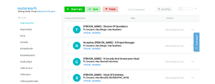
scroll to position [15435, 0]
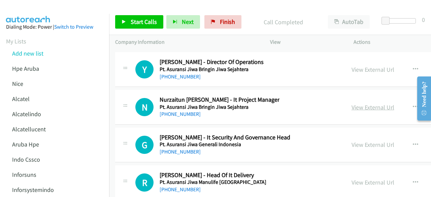
click at [354, 103] on link "View External Url" at bounding box center [373, 107] width 43 height 8
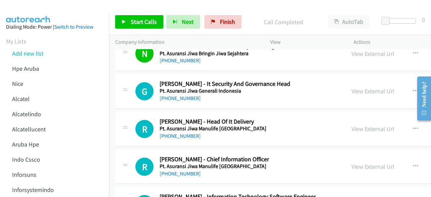
scroll to position [15490, 0]
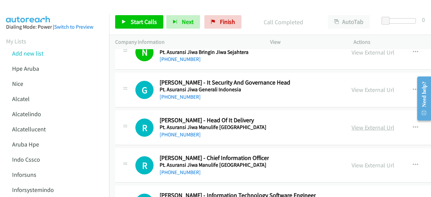
click at [360, 124] on link "View External Url" at bounding box center [373, 128] width 43 height 8
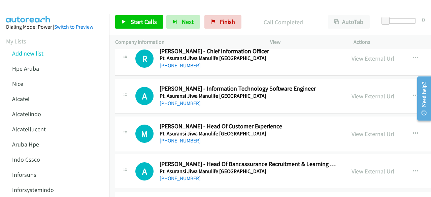
scroll to position [15601, 0]
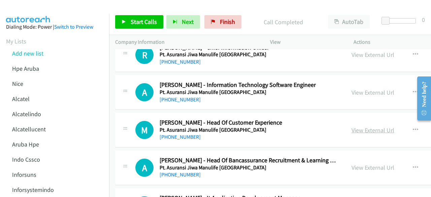
click at [352, 126] on link "View External Url" at bounding box center [373, 130] width 43 height 8
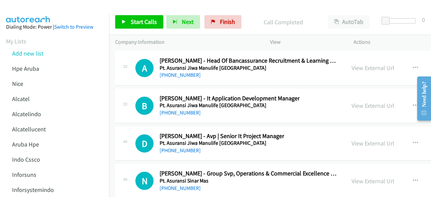
scroll to position [15717, 0]
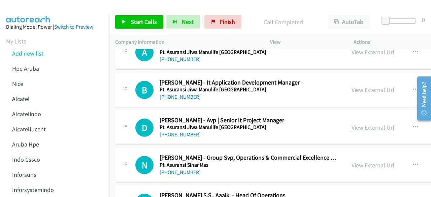
click at [353, 124] on link "View External Url" at bounding box center [373, 128] width 43 height 8
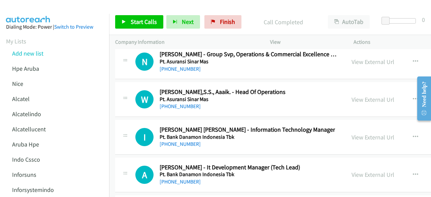
scroll to position [15838, 0]
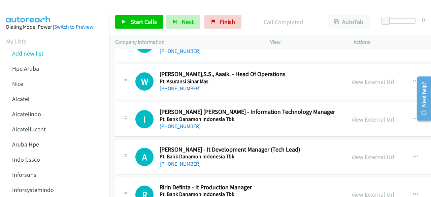
click at [352, 116] on link "View External Url" at bounding box center [373, 120] width 43 height 8
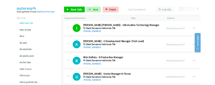
scroll to position [15893, 0]
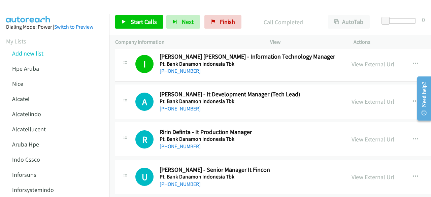
click at [356, 136] on link "View External Url" at bounding box center [373, 140] width 43 height 8
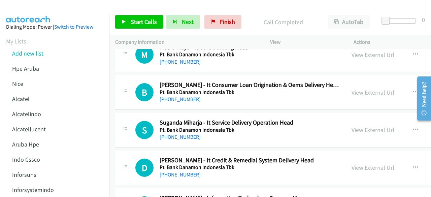
scroll to position [16242, 0]
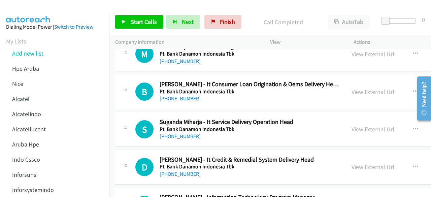
click at [358, 125] on link "View External Url" at bounding box center [373, 129] width 43 height 8
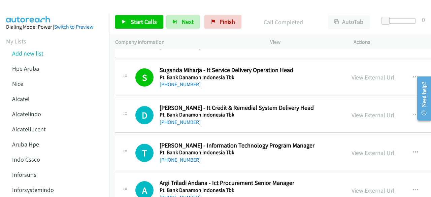
scroll to position [16304, 0]
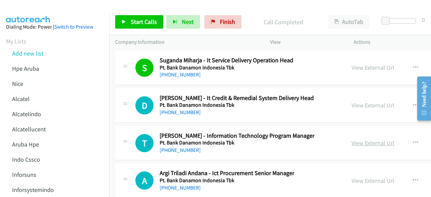
click at [355, 139] on link "View External Url" at bounding box center [373, 143] width 43 height 8
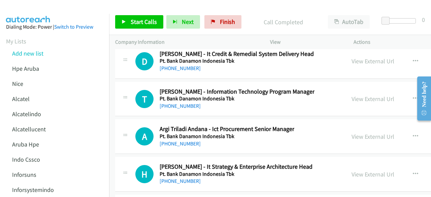
scroll to position [16349, 0]
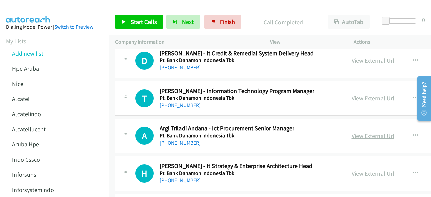
click at [352, 132] on link "View External Url" at bounding box center [373, 136] width 43 height 8
